Goal: Task Accomplishment & Management: Use online tool/utility

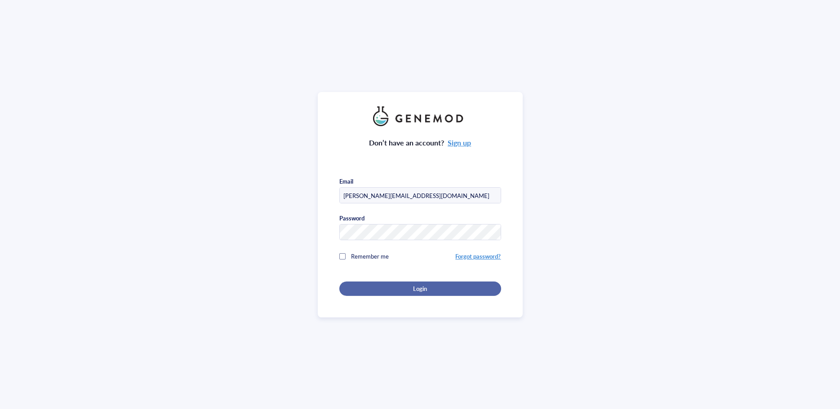
type input "[PERSON_NAME][EMAIL_ADDRESS][DOMAIN_NAME]"
click at [417, 289] on button "Login" at bounding box center [420, 289] width 162 height 14
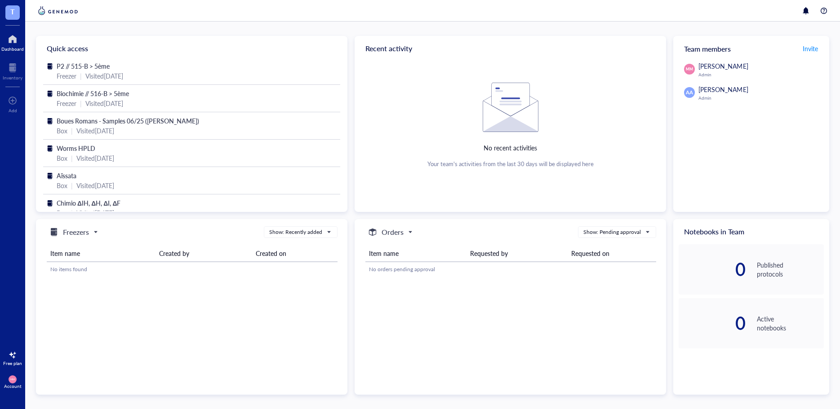
click at [95, 232] on span "Freezers" at bounding box center [73, 232] width 49 height 11
click at [69, 94] on span "Biochimie // 516-B > 5ème" at bounding box center [93, 93] width 72 height 9
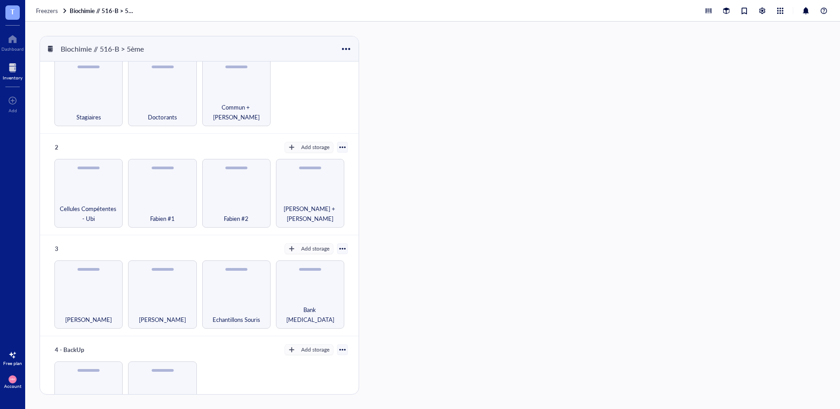
scroll to position [57, 0]
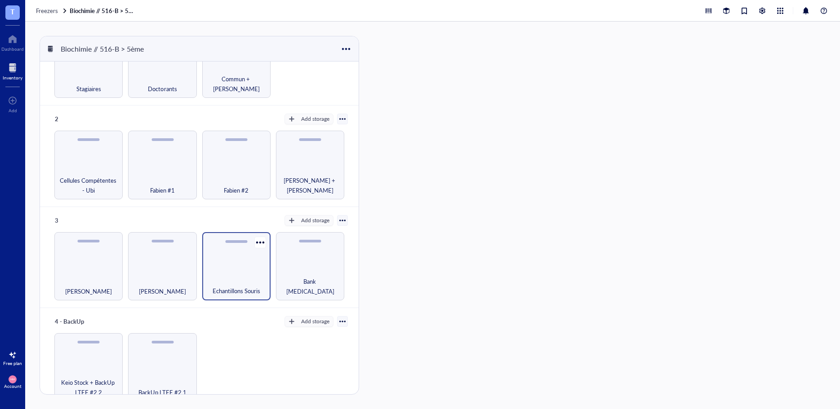
click at [231, 266] on div "Echantillons Souris" at bounding box center [236, 266] width 68 height 68
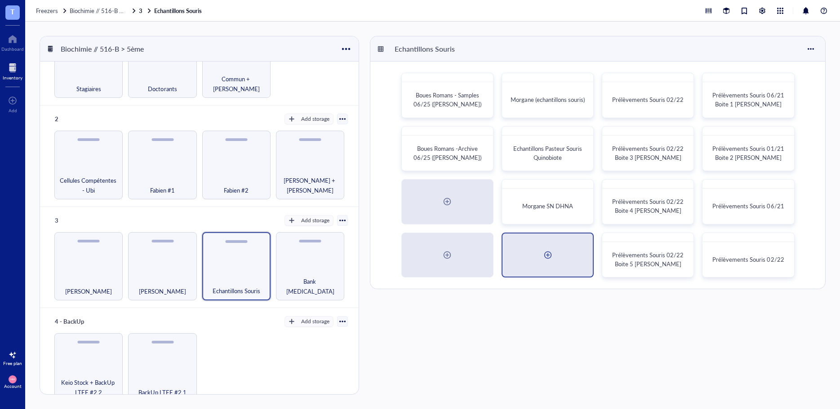
click at [545, 251] on div at bounding box center [548, 255] width 14 height 14
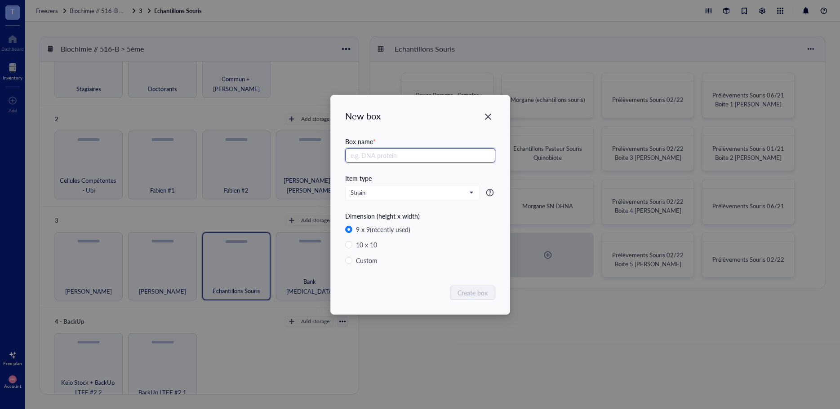
click at [365, 158] on input "text" at bounding box center [420, 155] width 150 height 14
click at [414, 191] on span "Strain" at bounding box center [412, 193] width 122 height 8
type input "Fabien-SDH2"
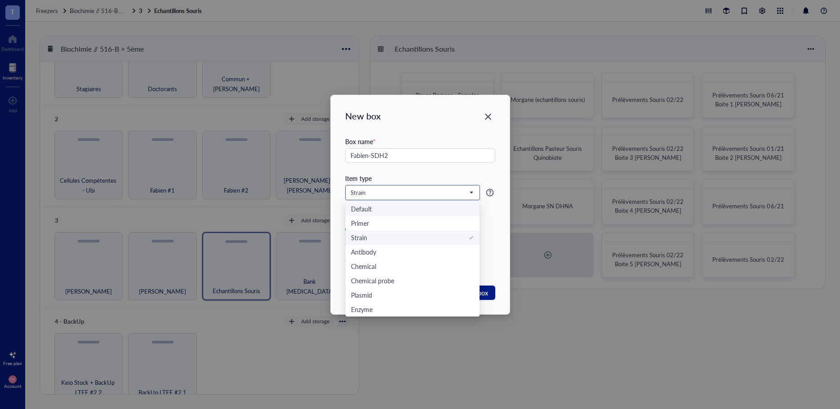
click at [378, 212] on div "Default" at bounding box center [412, 209] width 123 height 10
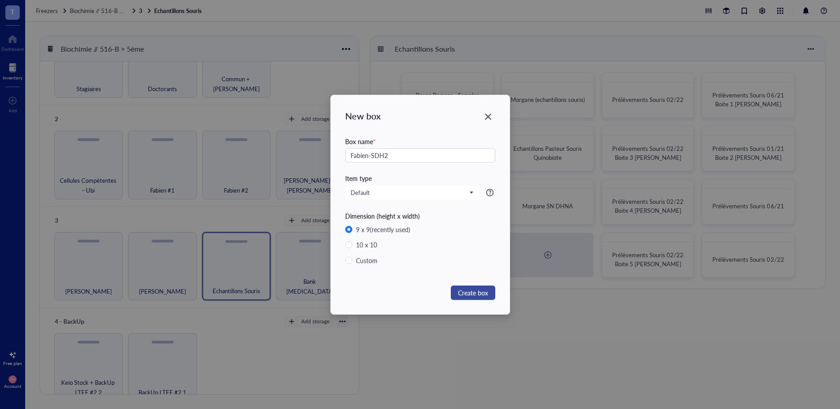
click at [468, 294] on span "Create box" at bounding box center [473, 293] width 30 height 10
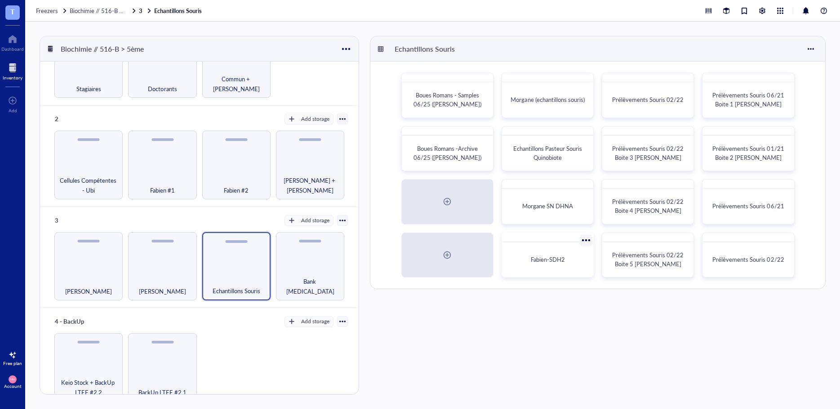
click at [552, 255] on span "Fabien-SDH2" at bounding box center [548, 259] width 34 height 9
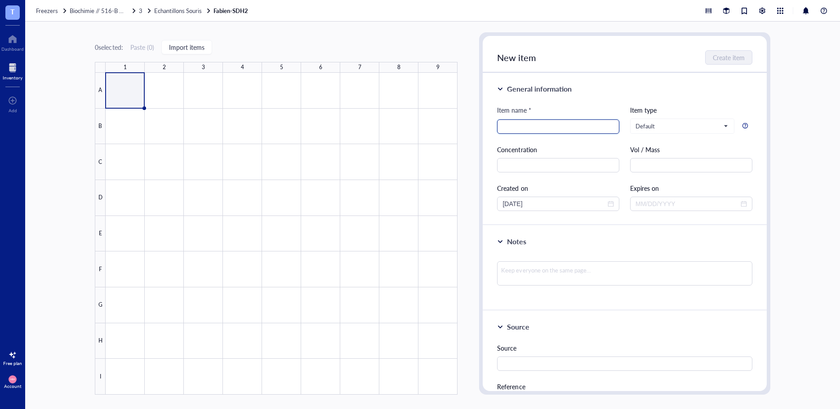
click at [529, 129] on input "search" at bounding box center [557, 126] width 111 height 13
type input "s"
type input "échantillons reçus d'[PERSON_NAME] ([PERSON_NAME]) le [DATE]"
click at [672, 98] on div "General information Item name * échantillons reçus d'[PERSON_NAME] ([PERSON_NAM…" at bounding box center [625, 149] width 284 height 153
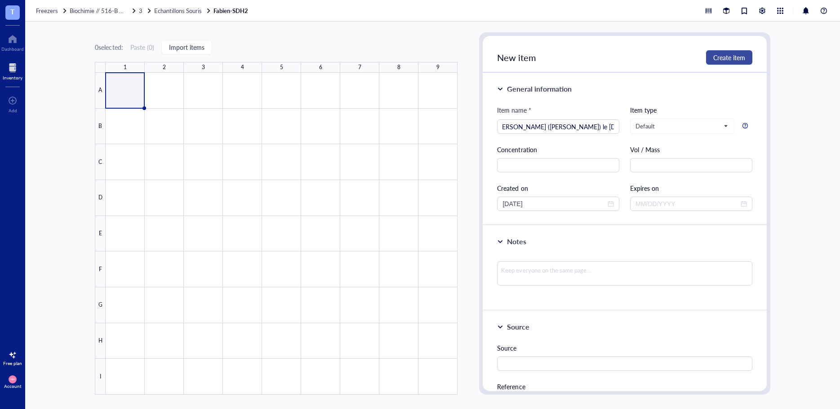
click at [732, 58] on span "Create item" at bounding box center [729, 57] width 32 height 7
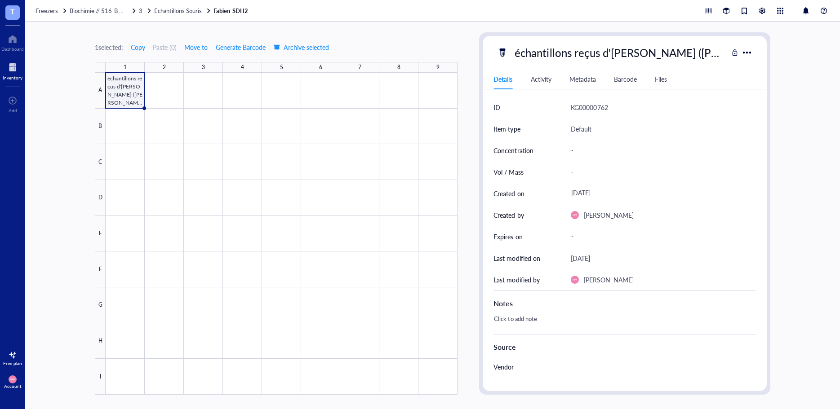
click at [799, 189] on div "1 selected: Copy Paste ( 0 ) Move to Generate Barcode Archive selected 1 2 3 4 …" at bounding box center [432, 216] width 815 height 388
